Goal: Browse casually

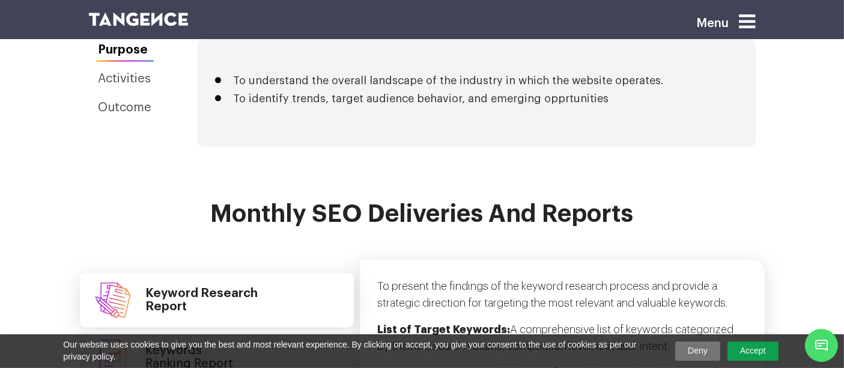
scroll to position [2803, 0]
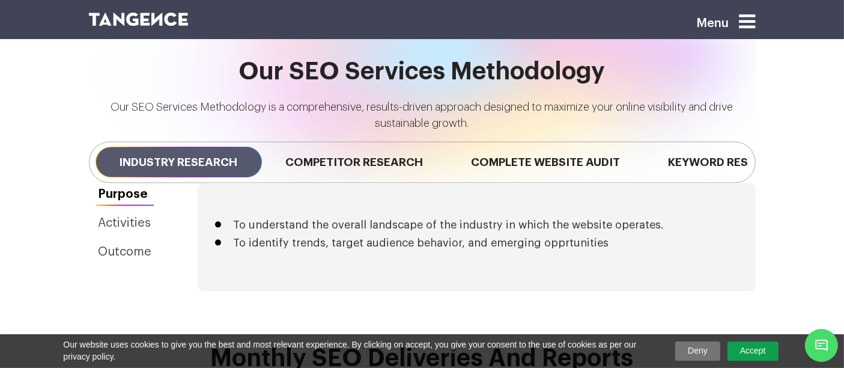
scroll to position [2994, 0]
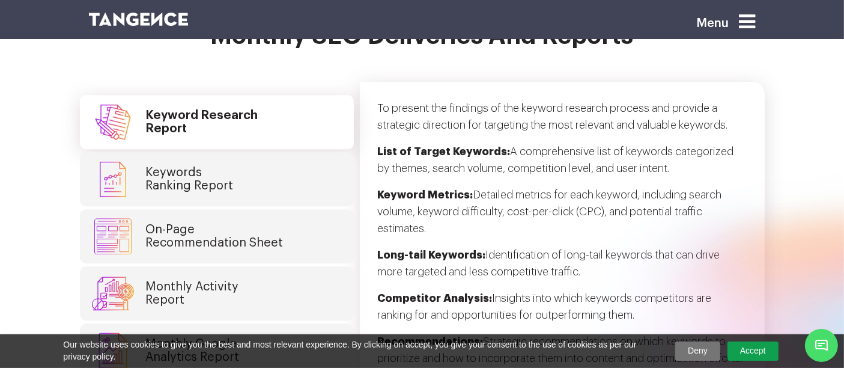
click at [791, 62] on section "Monthly SEO Deliveries and Reports Keyword Research Report Keywords Ranking Rep…" at bounding box center [422, 208] width 844 height 371
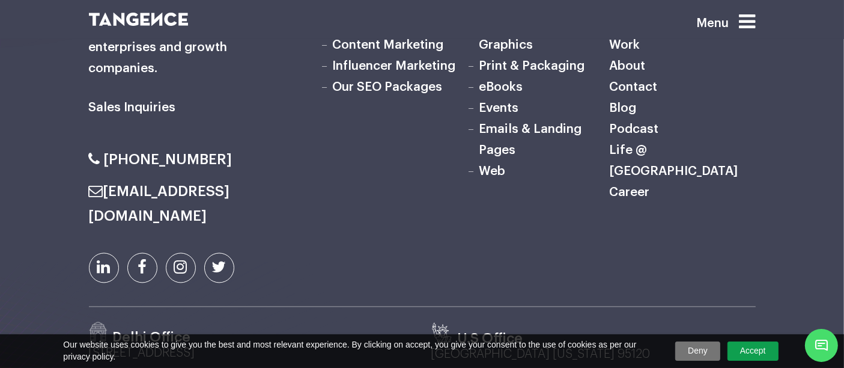
scroll to position [6867, 0]
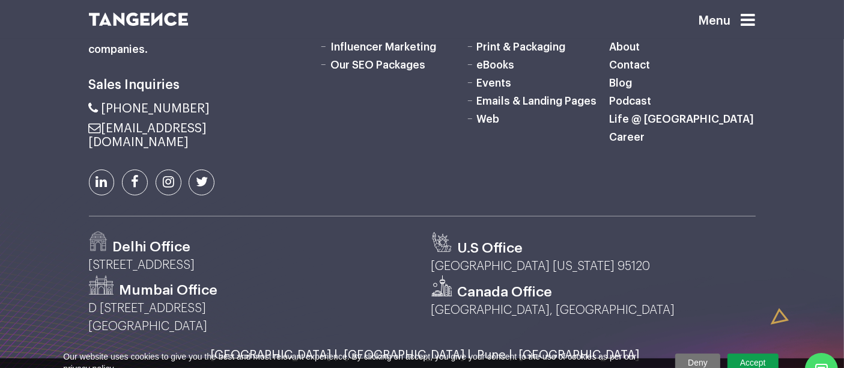
scroll to position [482, 0]
